Goal: Navigation & Orientation: Find specific page/section

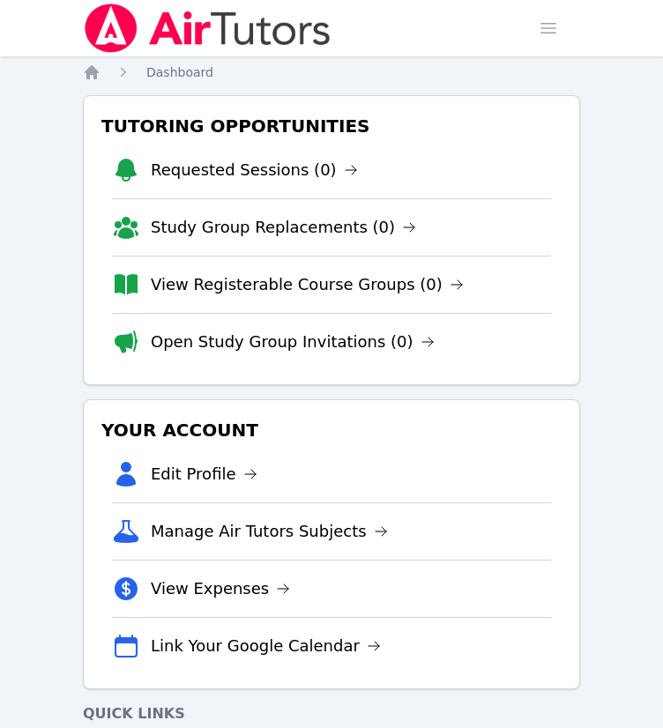
scroll to position [148, 0]
